Goal: Task Accomplishment & Management: Complete application form

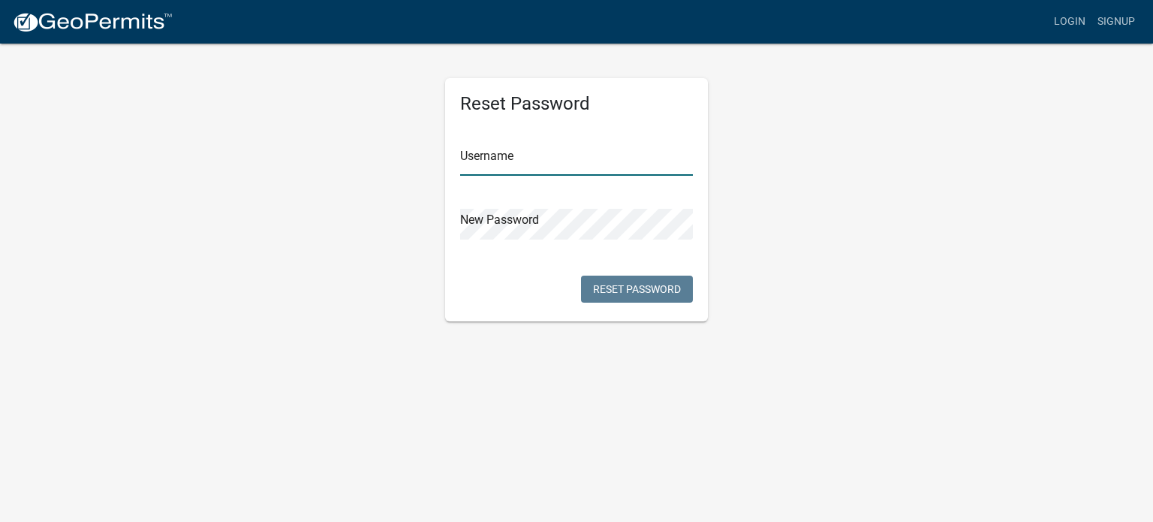
click at [519, 162] on input "text" at bounding box center [576, 160] width 233 height 31
type input "[PERSON_NAME][EMAIL_ADDRESS][DOMAIN_NAME]"
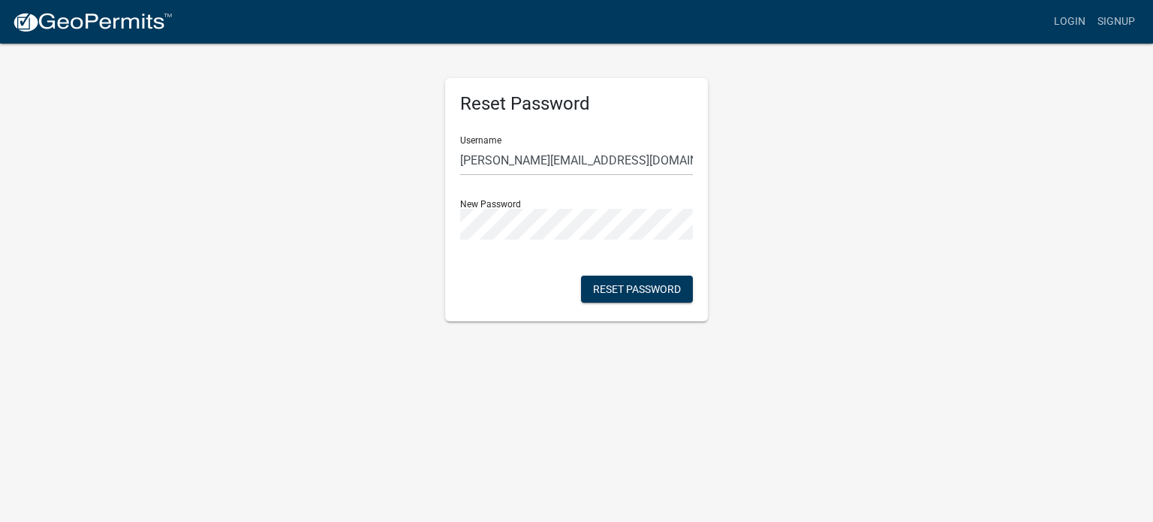
click at [480, 285] on div "Reset Password Username [PERSON_NAME][EMAIL_ADDRESS][DOMAIN_NAME] New Password …" at bounding box center [576, 199] width 263 height 243
click at [601, 291] on button "Reset Password" at bounding box center [637, 288] width 112 height 27
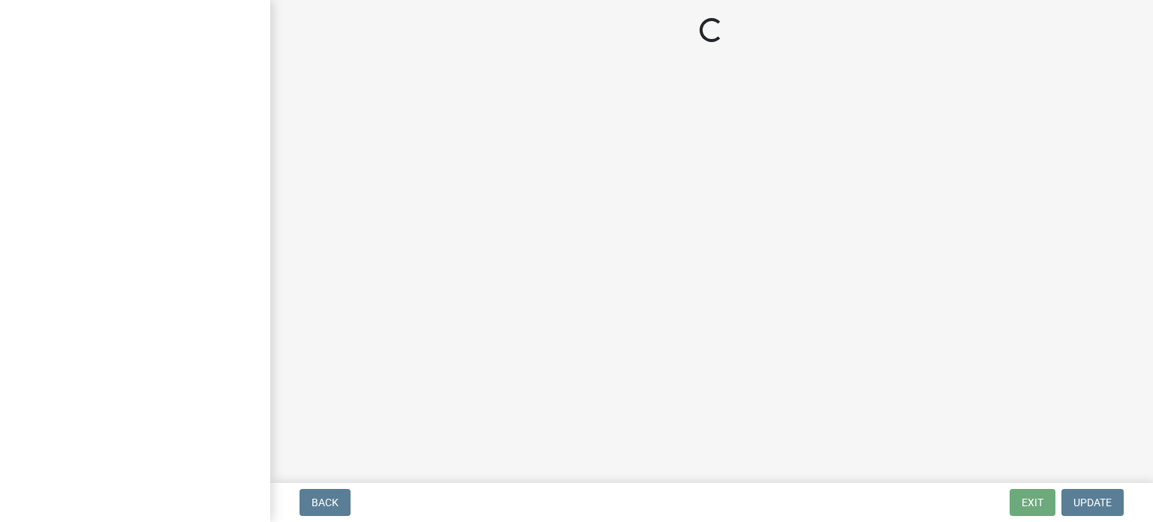
select select "IN"
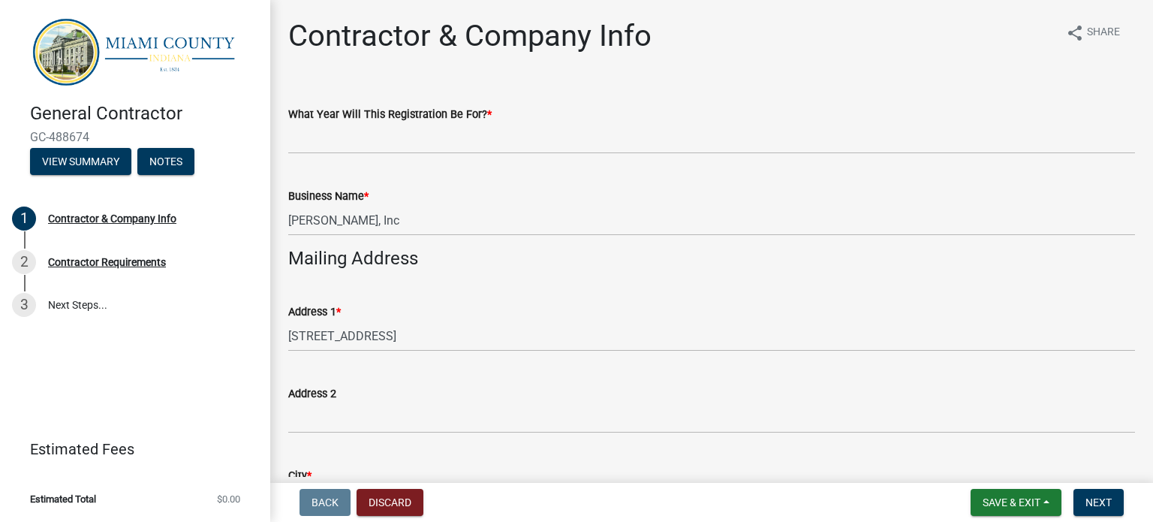
drag, startPoint x: 682, startPoint y: 8, endPoint x: 675, endPoint y: 27, distance: 19.9
click at [681, 8] on main "Contractor & Company Info share Share What Year Will This Registration Be For? …" at bounding box center [711, 238] width 883 height 477
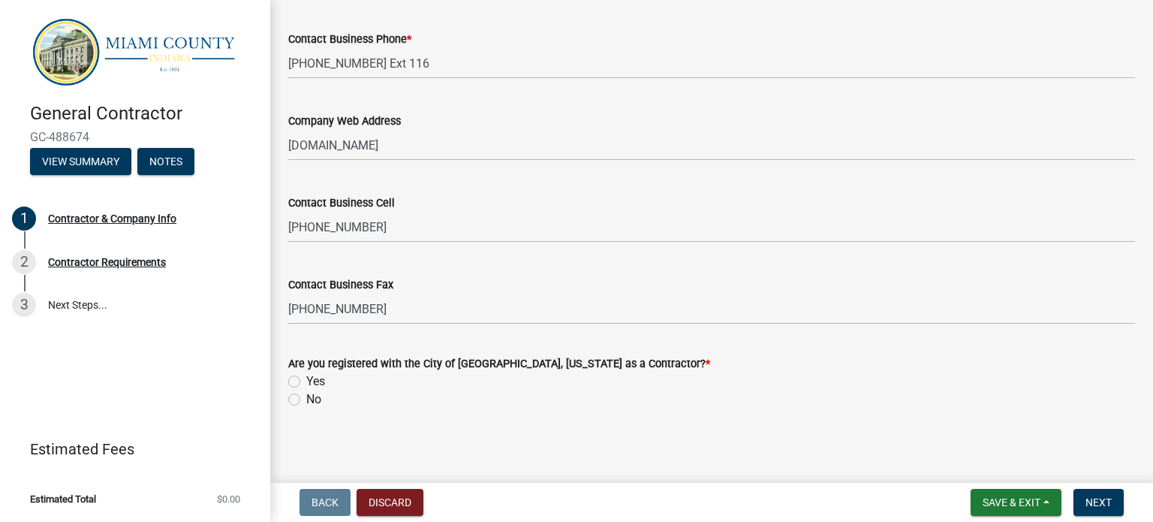
scroll to position [1166, 0]
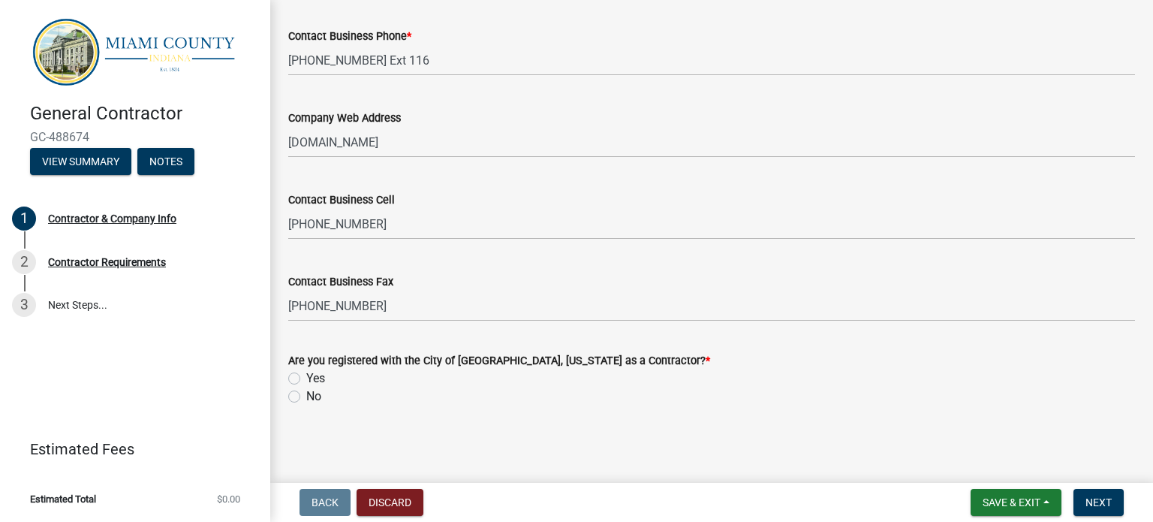
click at [306, 375] on label "Yes" at bounding box center [315, 378] width 19 height 18
click at [306, 375] on input "Yes" at bounding box center [311, 374] width 10 height 10
radio input "true"
click at [995, 497] on span "Save & Exit" at bounding box center [1011, 502] width 58 height 12
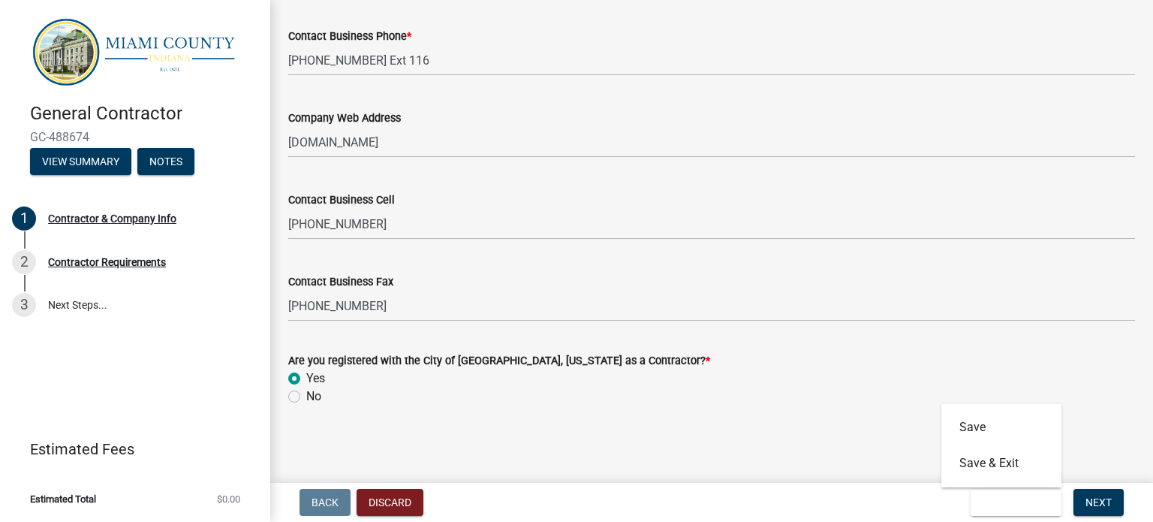
click at [765, 402] on div "No" at bounding box center [711, 396] width 847 height 18
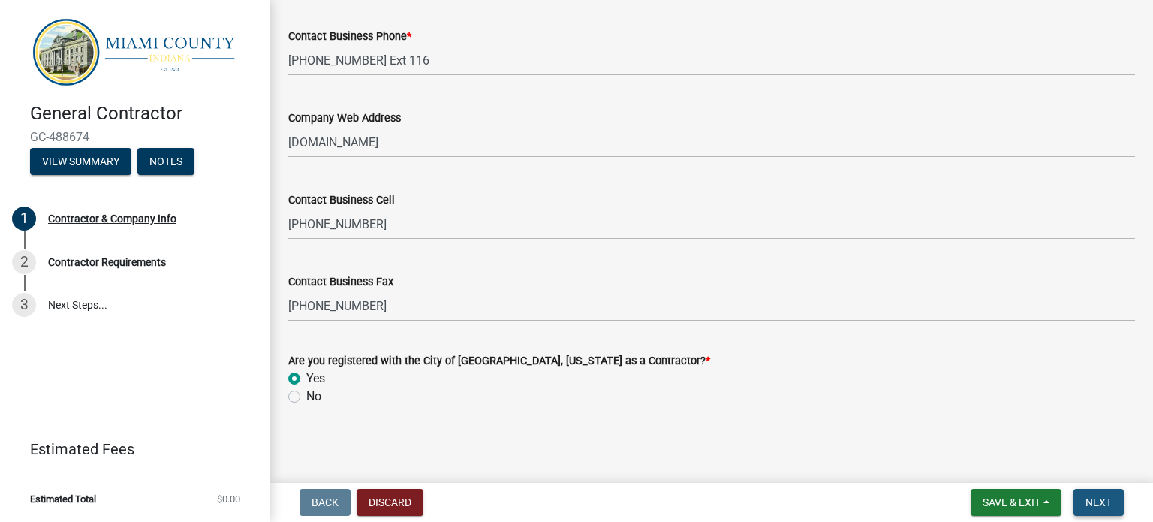
click at [1100, 501] on span "Next" at bounding box center [1098, 502] width 26 height 12
click at [1100, 506] on span "Next" at bounding box center [1098, 502] width 26 height 12
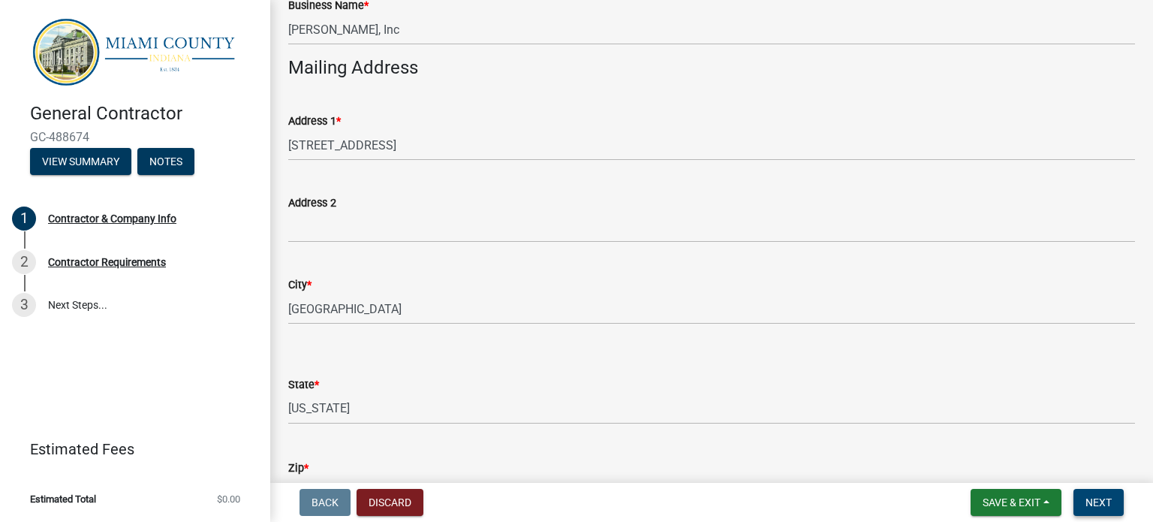
scroll to position [0, 0]
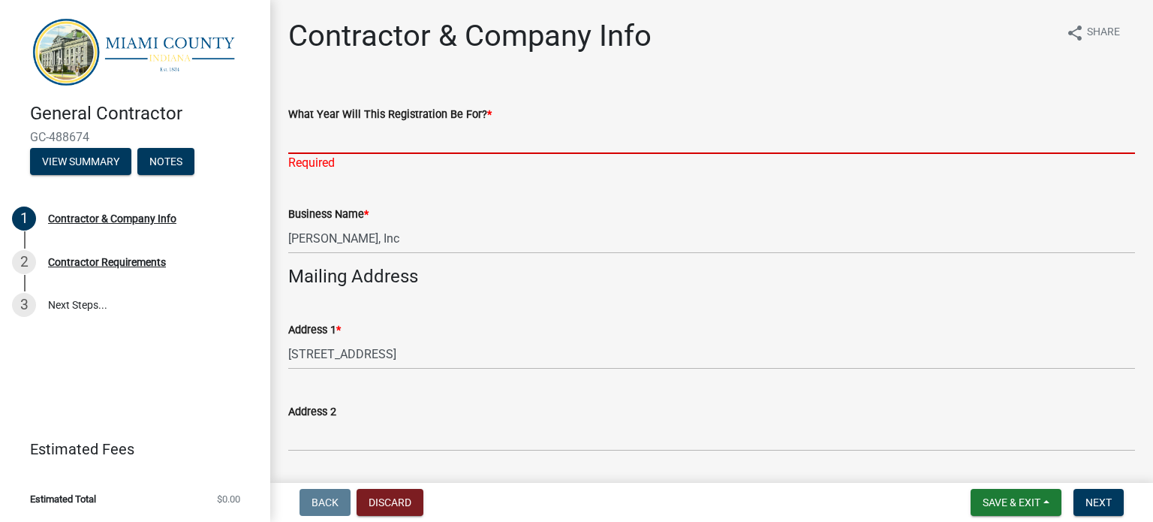
click at [330, 133] on input "What Year Will This Registration Be For? *" at bounding box center [711, 138] width 847 height 31
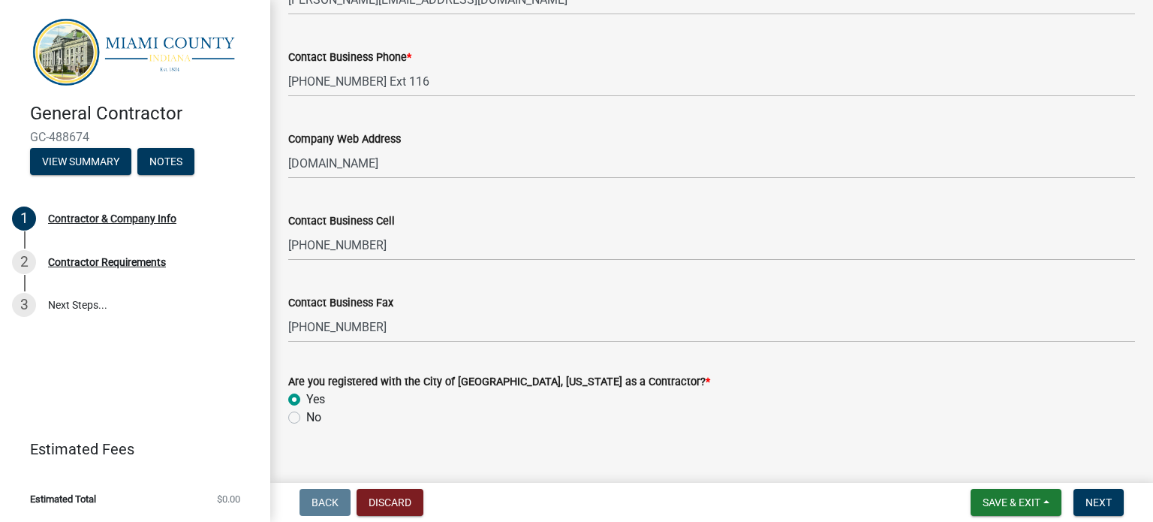
scroll to position [1184, 0]
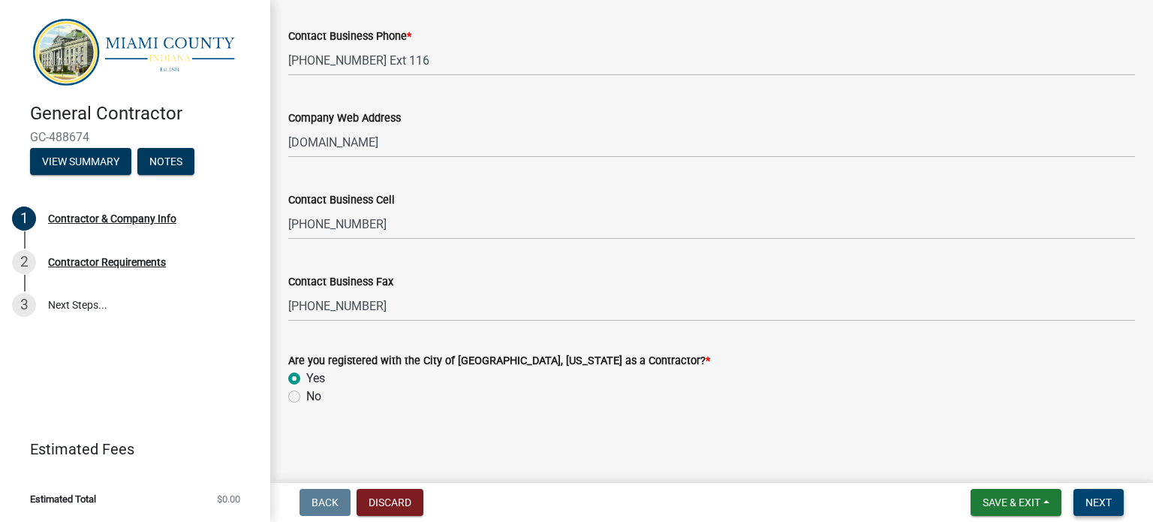
type input "[DATE]-[DATE]"
click at [1106, 502] on span "Next" at bounding box center [1098, 502] width 26 height 12
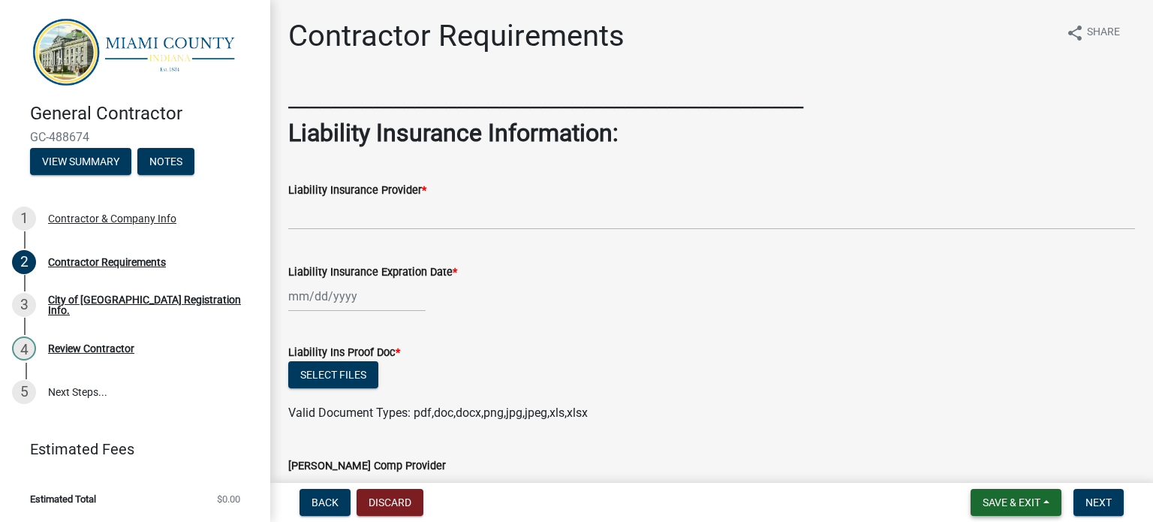
click at [1003, 502] on span "Save & Exit" at bounding box center [1011, 502] width 58 height 12
click at [977, 456] on button "Save & Exit" at bounding box center [1001, 463] width 120 height 36
